Goal: Task Accomplishment & Management: Complete application form

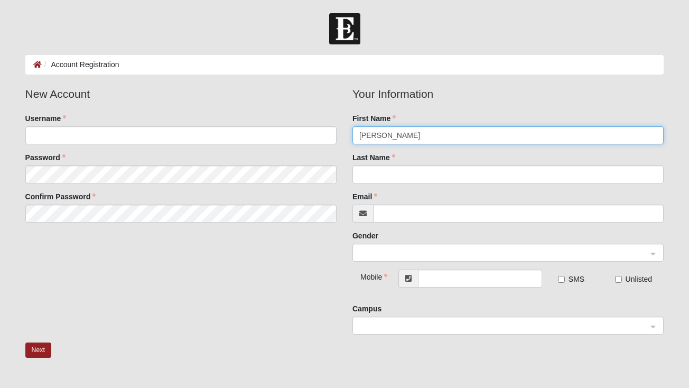
type input "[PERSON_NAME]"
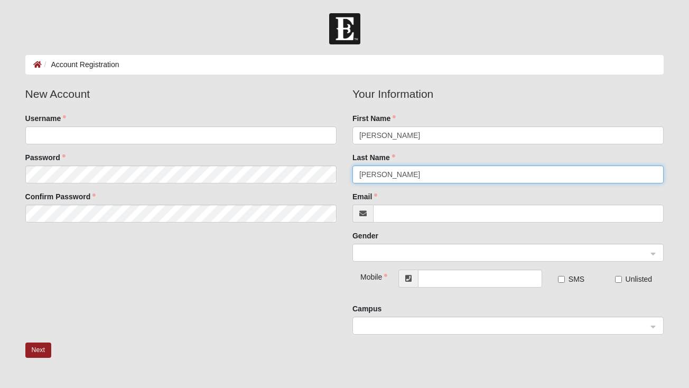
type input "[PERSON_NAME]"
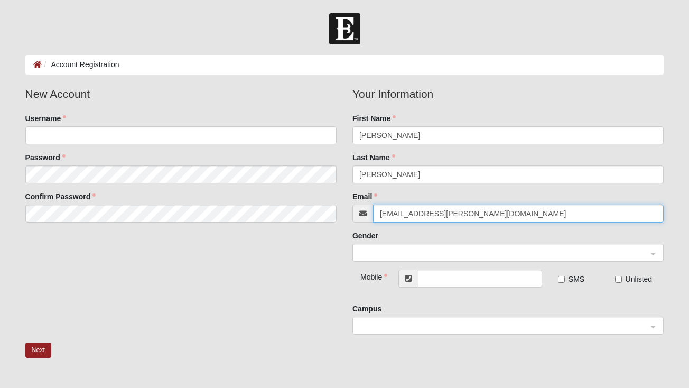
click at [484, 252] on span at bounding box center [503, 253] width 288 height 12
type input "[EMAIL_ADDRESS][PERSON_NAME][DOMAIN_NAME]"
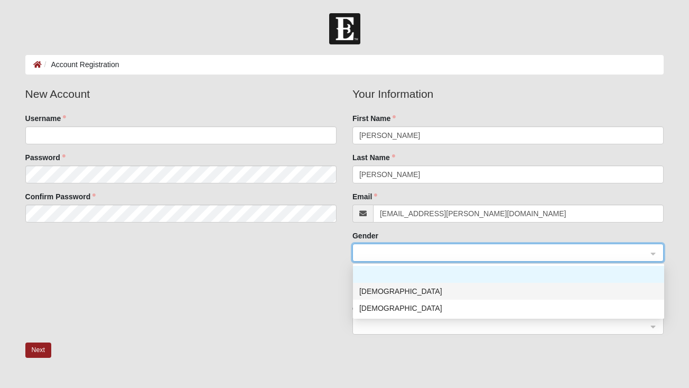
click at [398, 290] on div "[DEMOGRAPHIC_DATA]" at bounding box center [508, 291] width 298 height 12
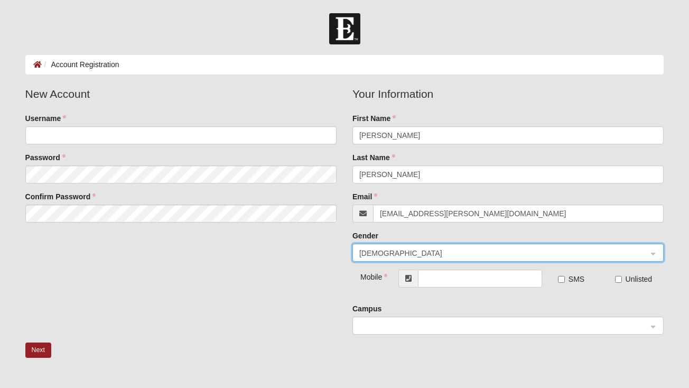
click at [394, 258] on input "search" at bounding box center [504, 252] width 291 height 16
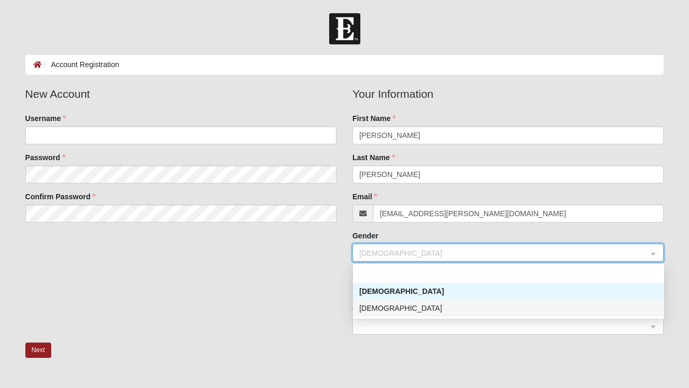
click at [383, 305] on div "[DEMOGRAPHIC_DATA]" at bounding box center [508, 308] width 298 height 12
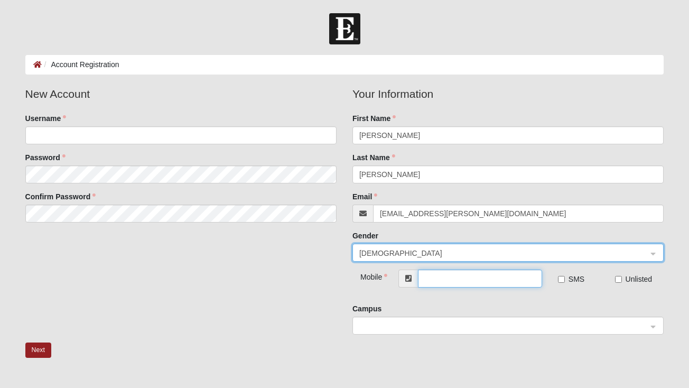
click at [450, 283] on input "text" at bounding box center [480, 278] width 124 height 18
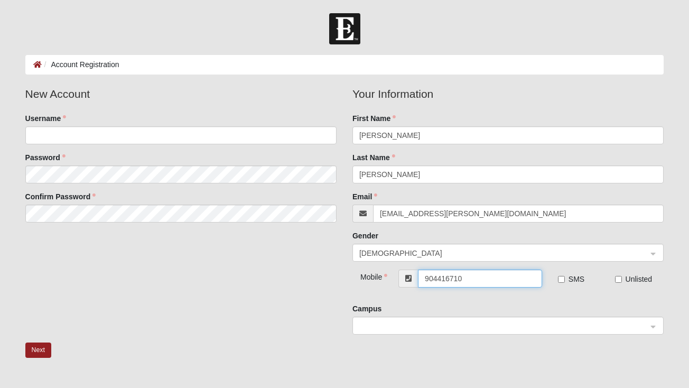
type input "[PHONE_NUMBER]"
click at [506, 318] on input "search" at bounding box center [504, 325] width 291 height 16
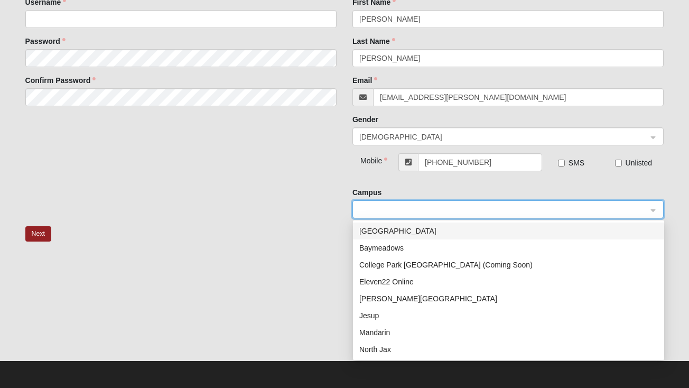
scroll to position [116, 0]
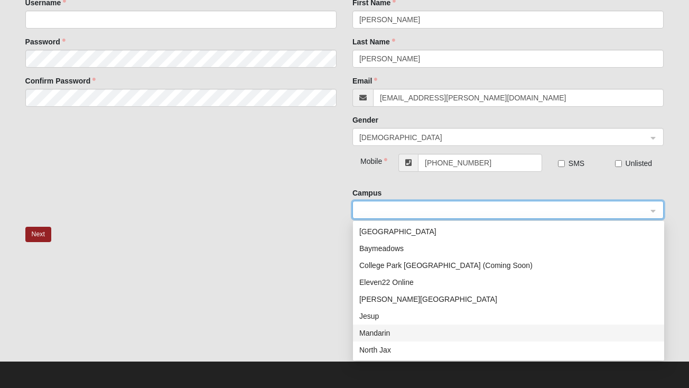
click at [378, 335] on div "Mandarin" at bounding box center [508, 333] width 298 height 12
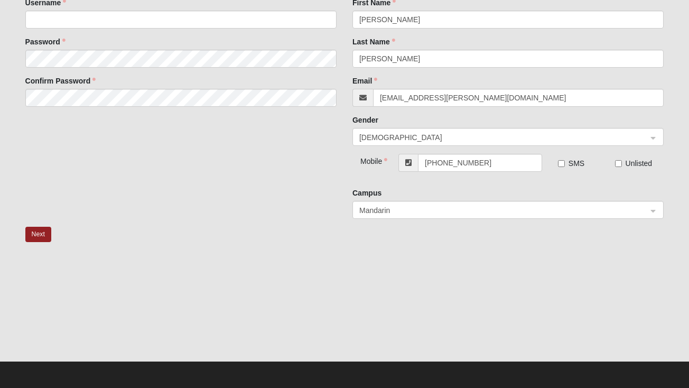
click at [293, 223] on div "New Account Username Password Confirm Password Your Information First Name [PER…" at bounding box center [344, 98] width 654 height 257
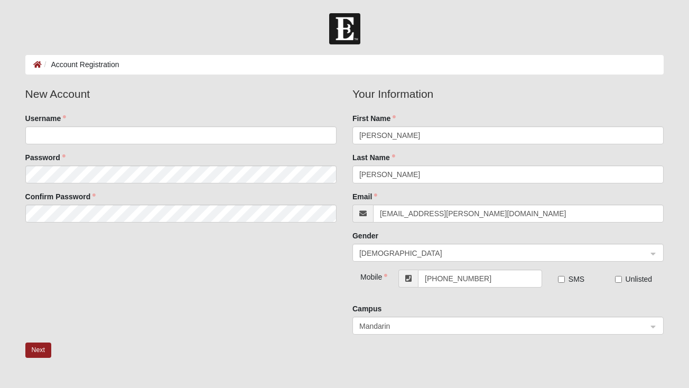
scroll to position [0, 0]
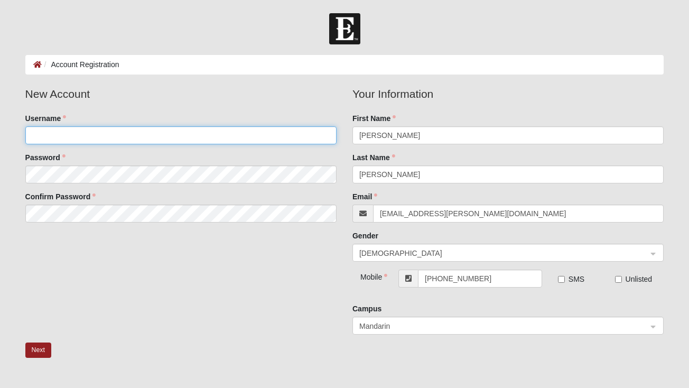
click at [155, 134] on input "Username" at bounding box center [180, 135] width 311 height 18
type input "b"
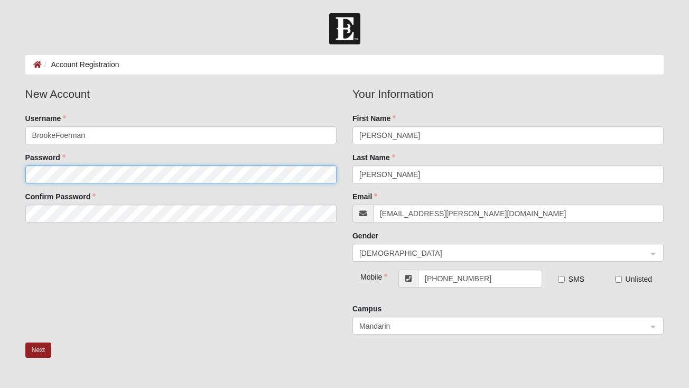
click at [138, 178] on fieldset "New Account Username [PERSON_NAME] Password Confirm Password" at bounding box center [180, 158] width 327 height 145
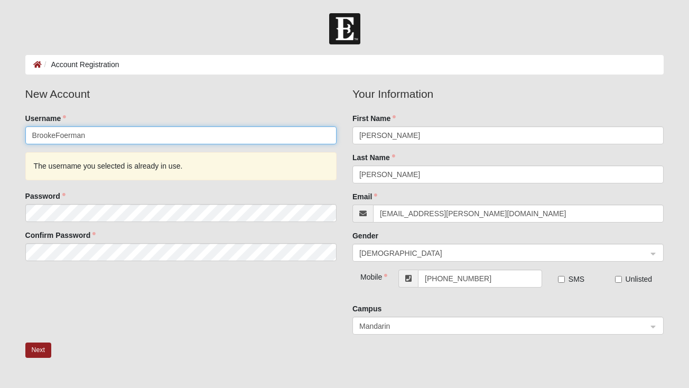
click at [106, 132] on input "BrookeFoerman" at bounding box center [180, 135] width 311 height 18
type input "BrookeFoerman22"
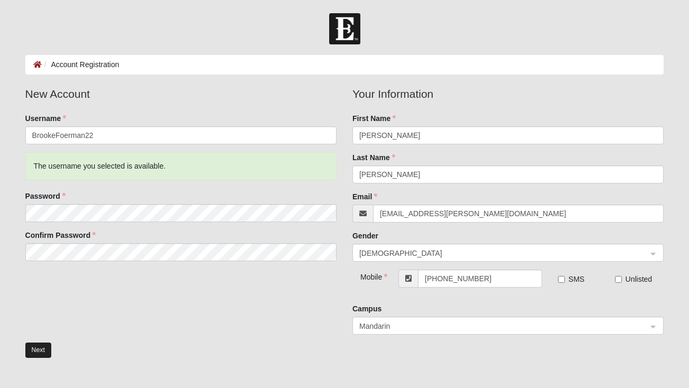
click at [37, 355] on button "Next" at bounding box center [38, 349] width 26 height 15
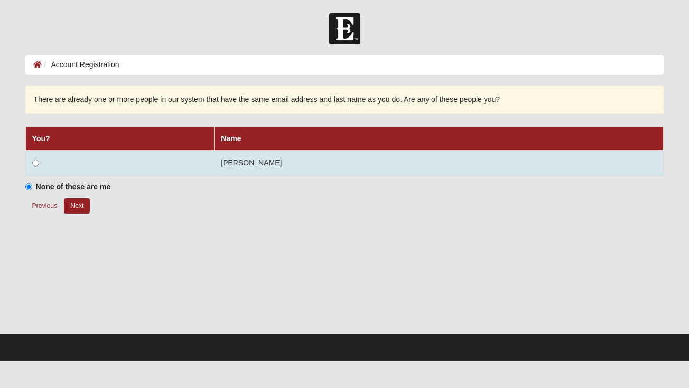
click at [35, 164] on input "radio" at bounding box center [35, 162] width 7 height 7
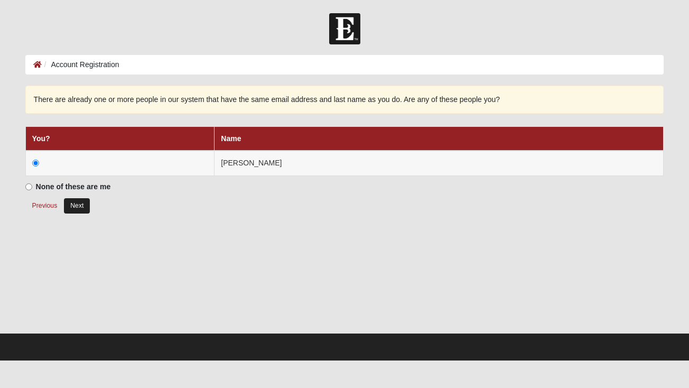
click at [84, 206] on button "Next" at bounding box center [77, 205] width 26 height 15
radio input "true"
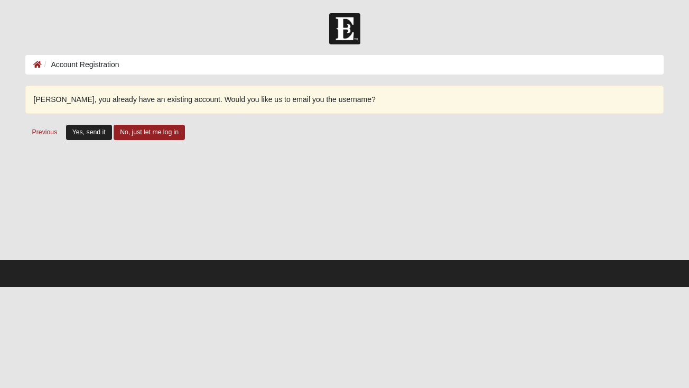
click at [92, 127] on button "Yes, send it" at bounding box center [89, 132] width 46 height 15
